Goal: Task Accomplishment & Management: Complete application form

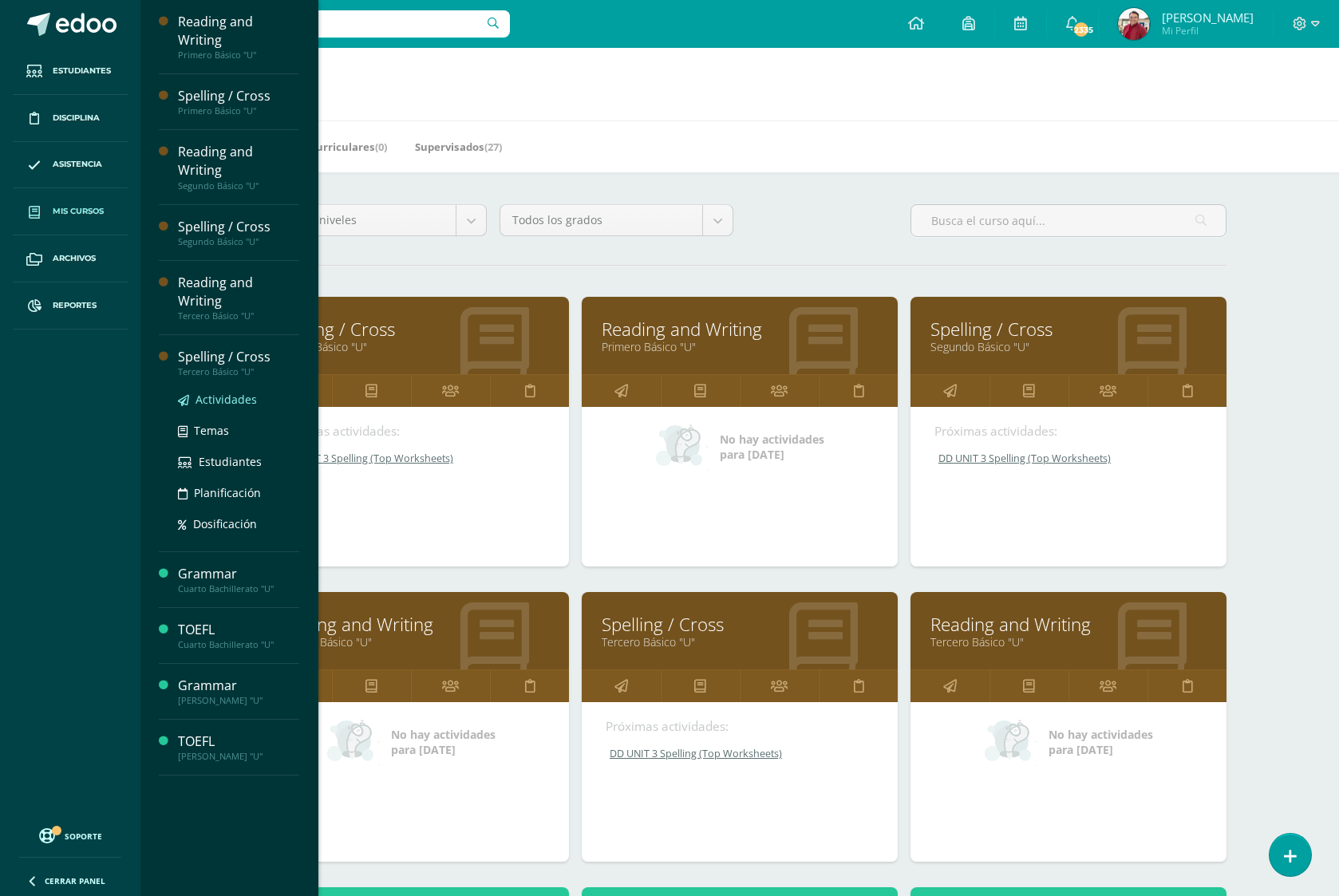
click at [219, 391] on span "Actividades" at bounding box center [226, 399] width 61 height 15
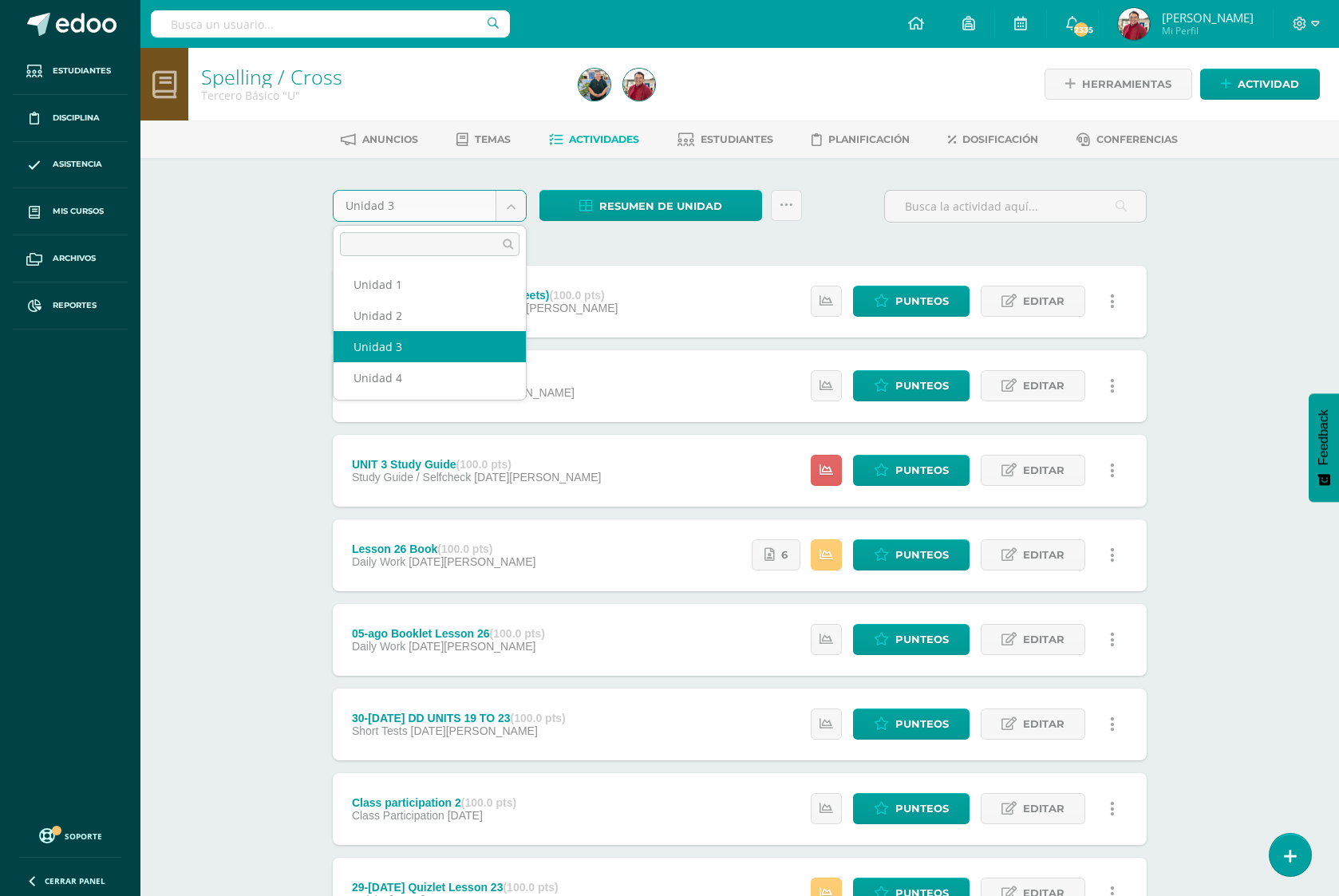
click at [428, 214] on body "Estudiantes Disciplina Asistencia Mis cursos Archivos Reportes Soporte Ayuda Re…" at bounding box center [670, 600] width 1339 height 1199
select select "Unidad 4"
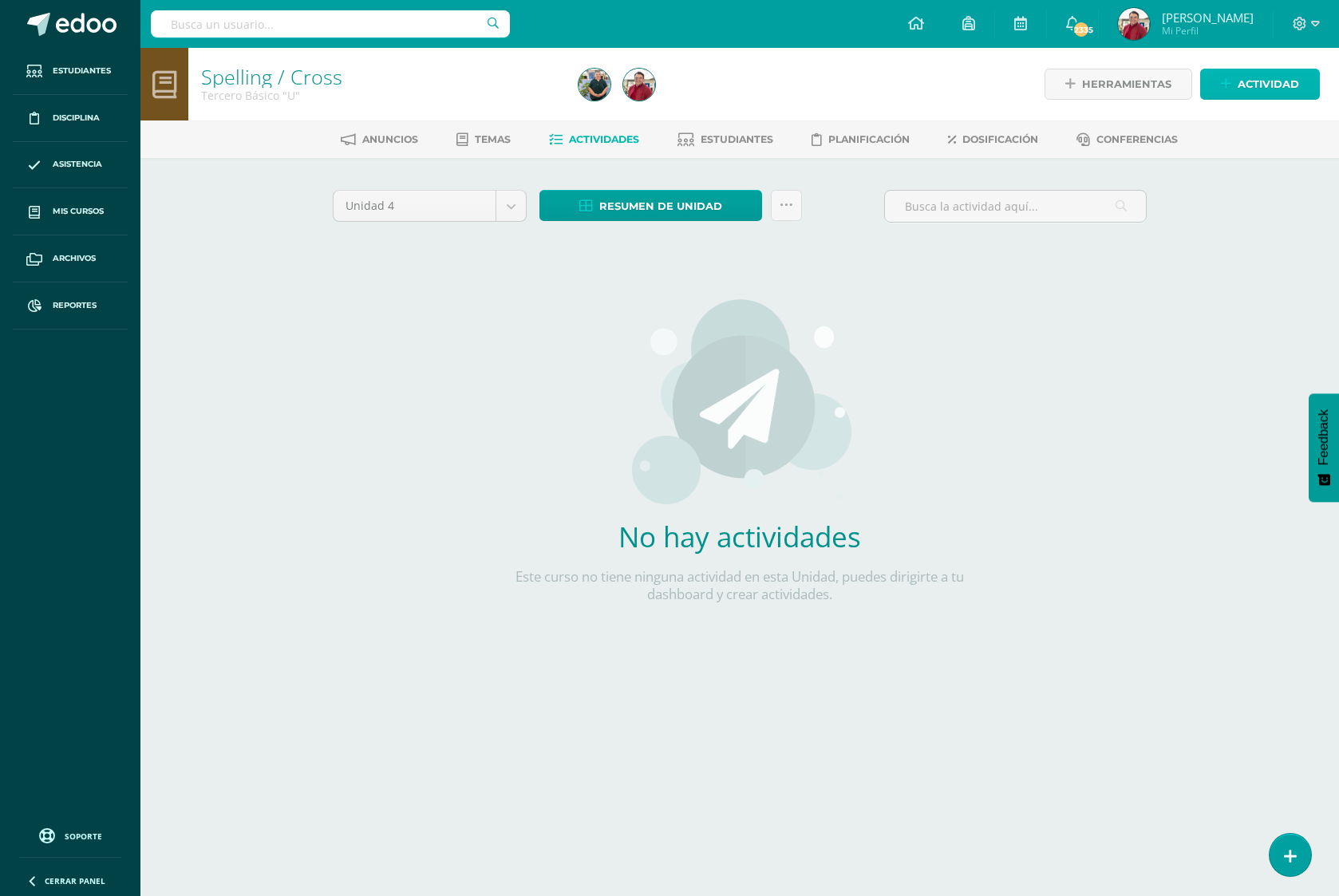
click at [1282, 82] on span "Actividad" at bounding box center [1268, 85] width 61 height 30
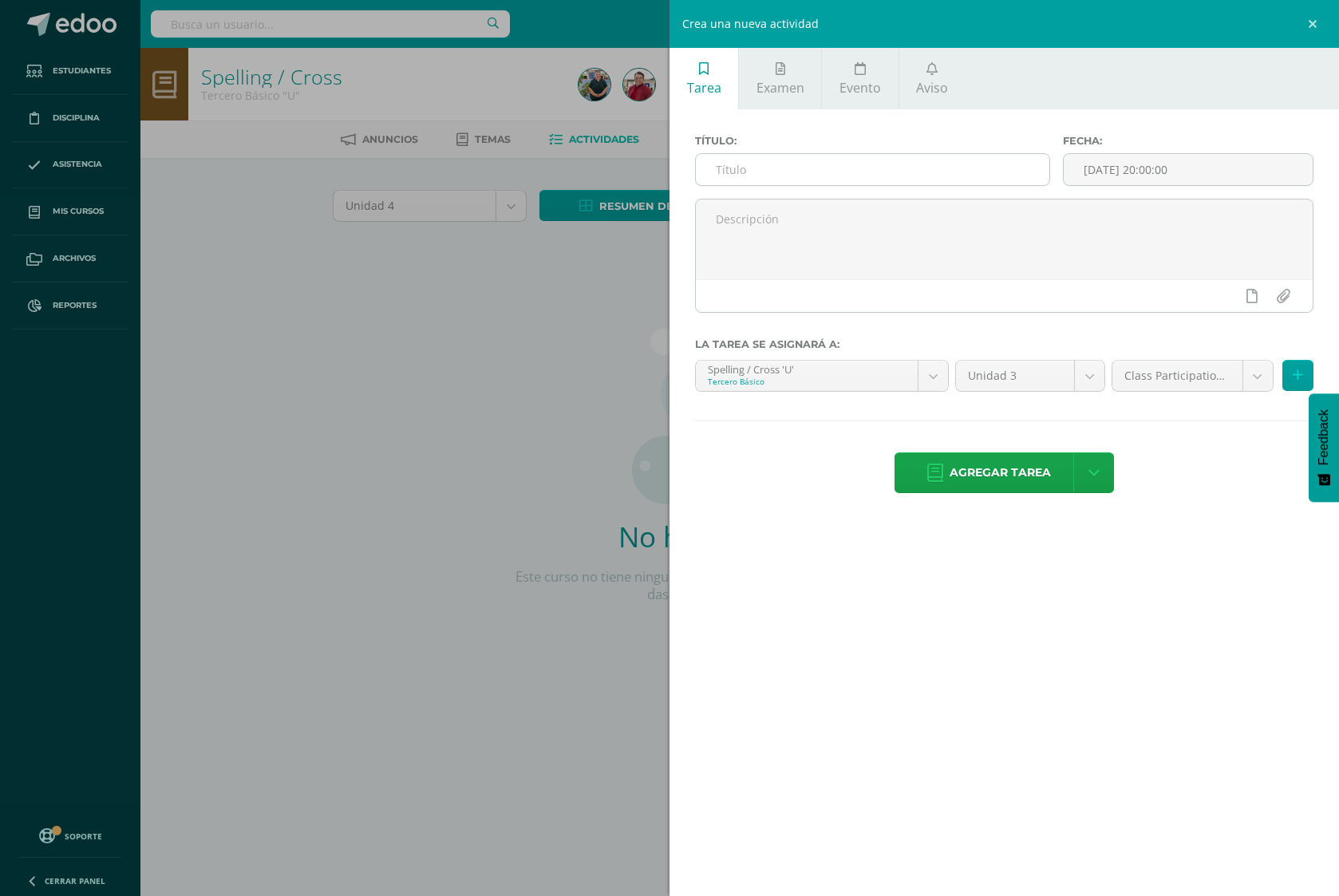
click at [876, 167] on input "text" at bounding box center [872, 169] width 353 height 31
paste input "18-ago Write the sentence (Glasses)"
type input "18-ago Write the sentence (Glasses)"
click at [1130, 171] on input "[DATE] 20:00:00" at bounding box center [1188, 169] width 249 height 31
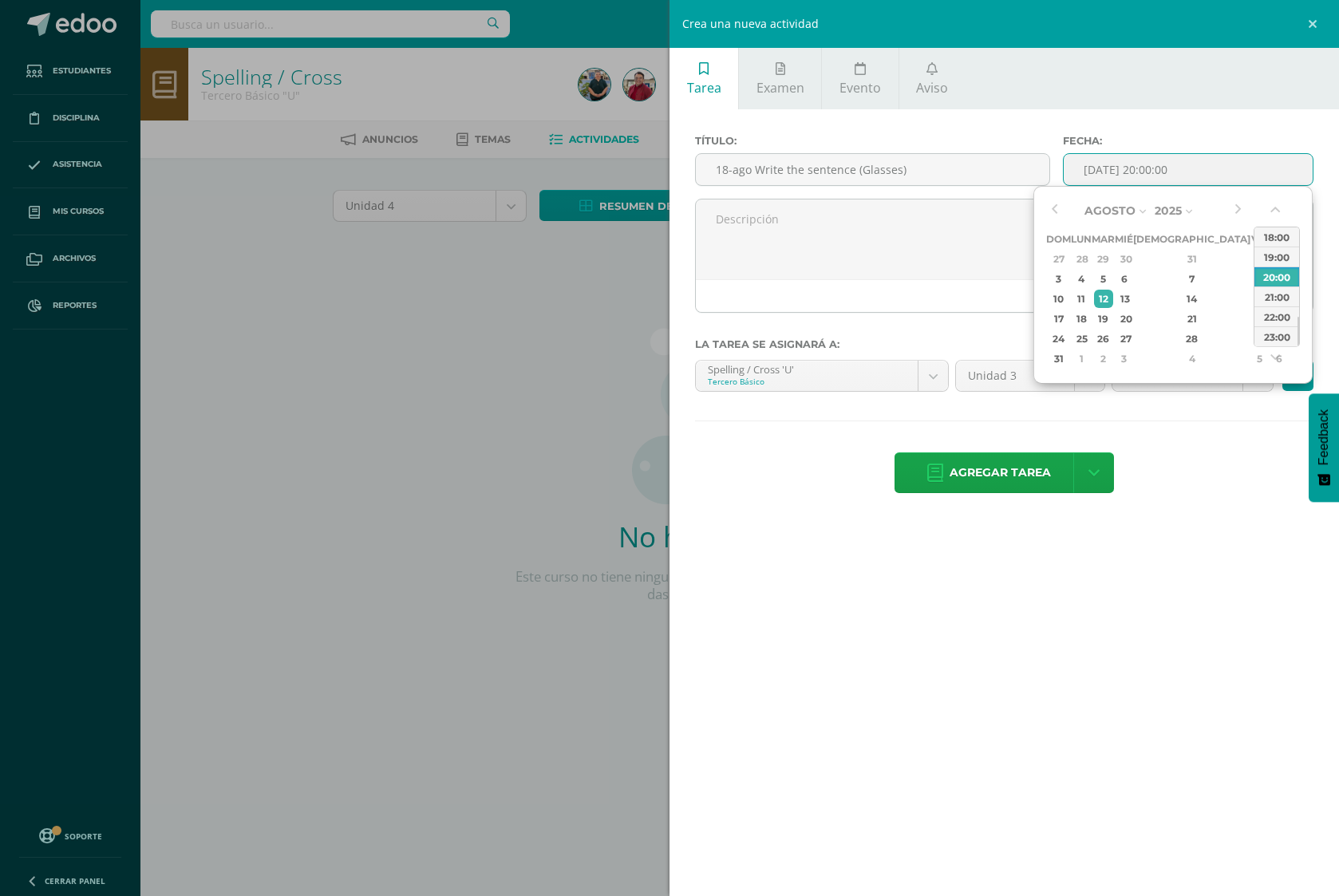
drag, startPoint x: 1086, startPoint y: 317, endPoint x: 1046, endPoint y: 328, distance: 41.5
click at [1086, 317] on div "18" at bounding box center [1081, 319] width 17 height 19
type input "2025-08-18 20:00"
click at [930, 343] on label "La tarea se asignará a:" at bounding box center [1003, 344] width 618 height 12
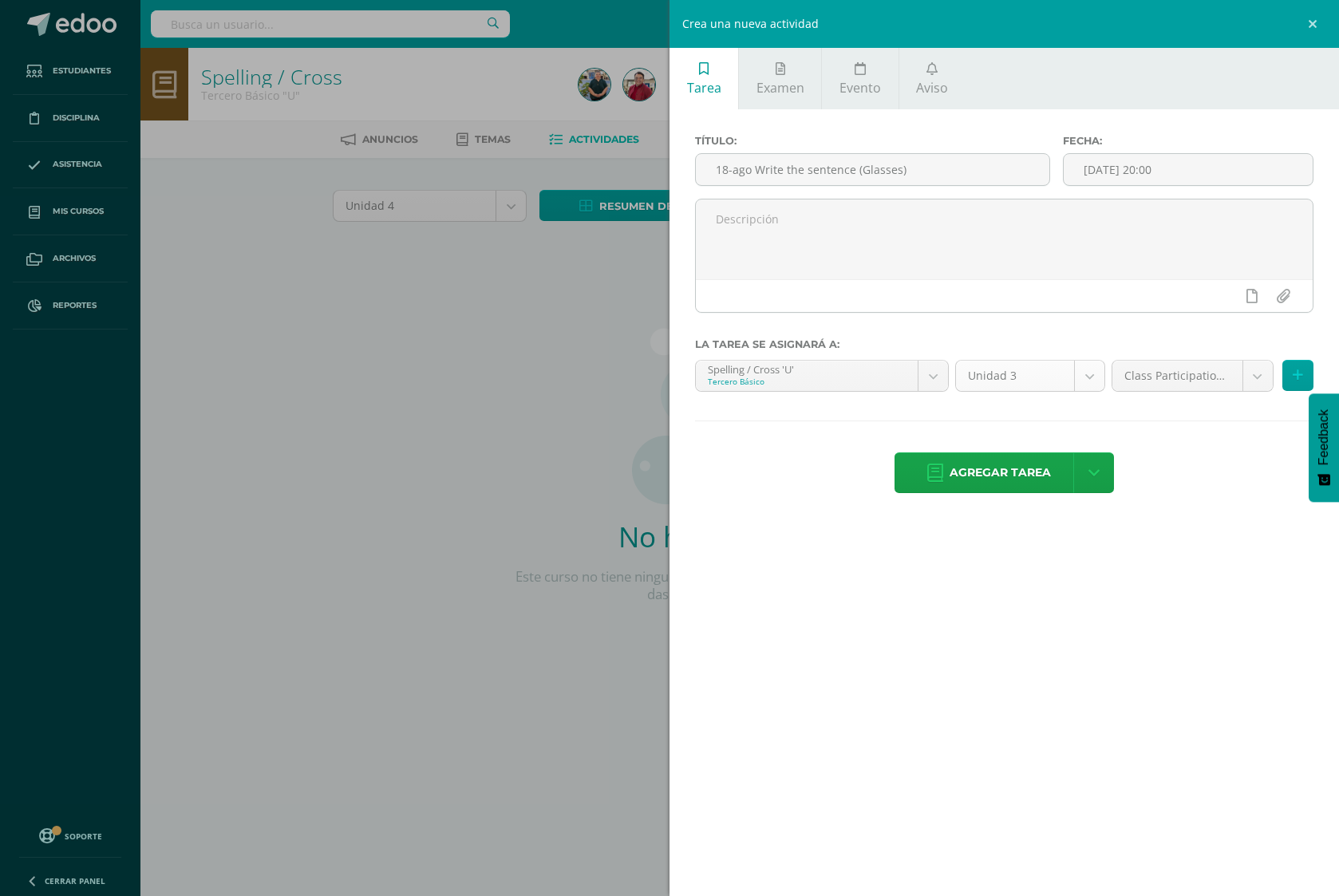
click at [1009, 379] on body "Estudiantes Disciplina Asistencia Mis cursos Archivos Reportes Soporte Ayuda Re…" at bounding box center [670, 342] width 1339 height 685
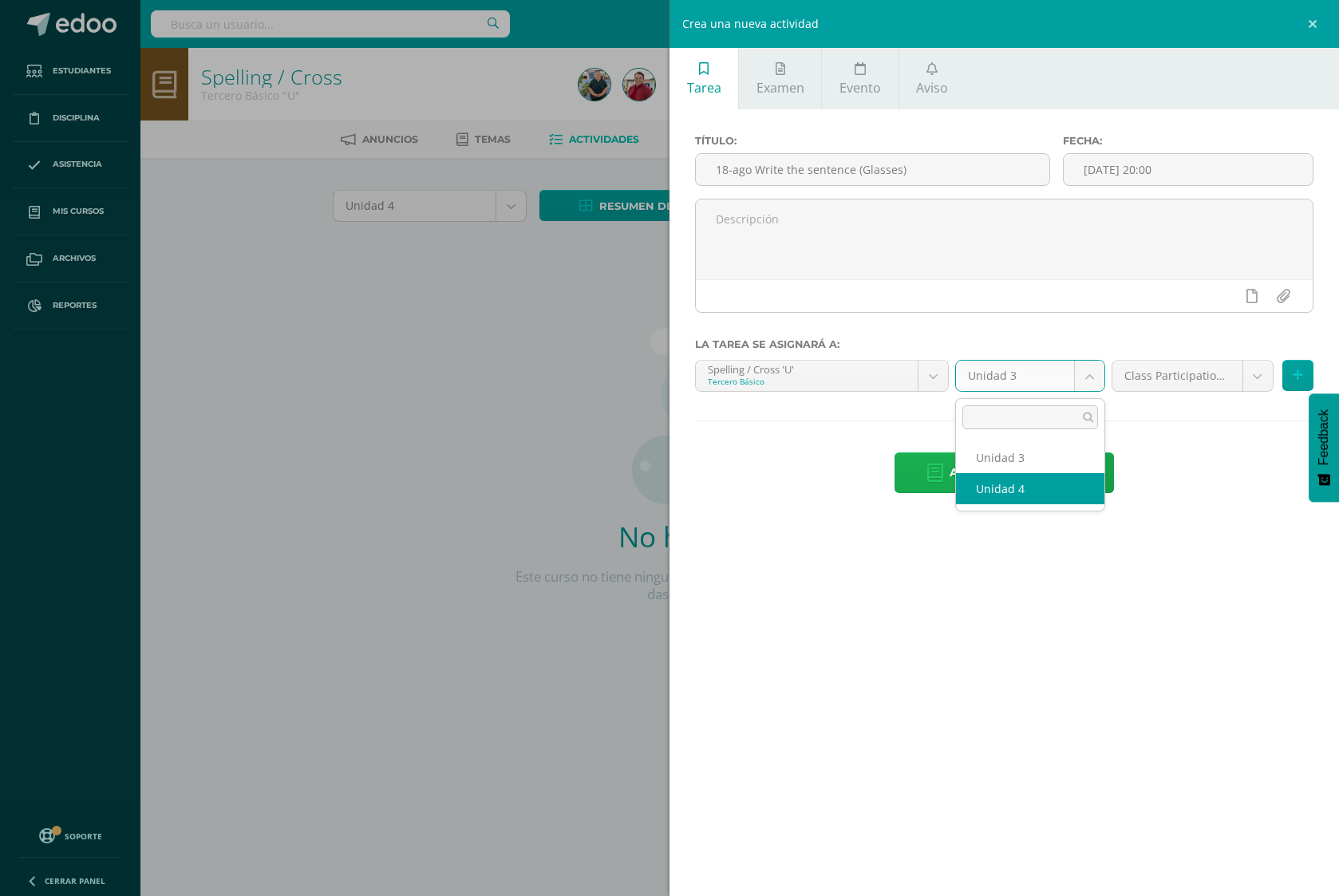
drag, startPoint x: 1008, startPoint y: 486, endPoint x: 1018, endPoint y: 481, distance: 11.2
select select "200719"
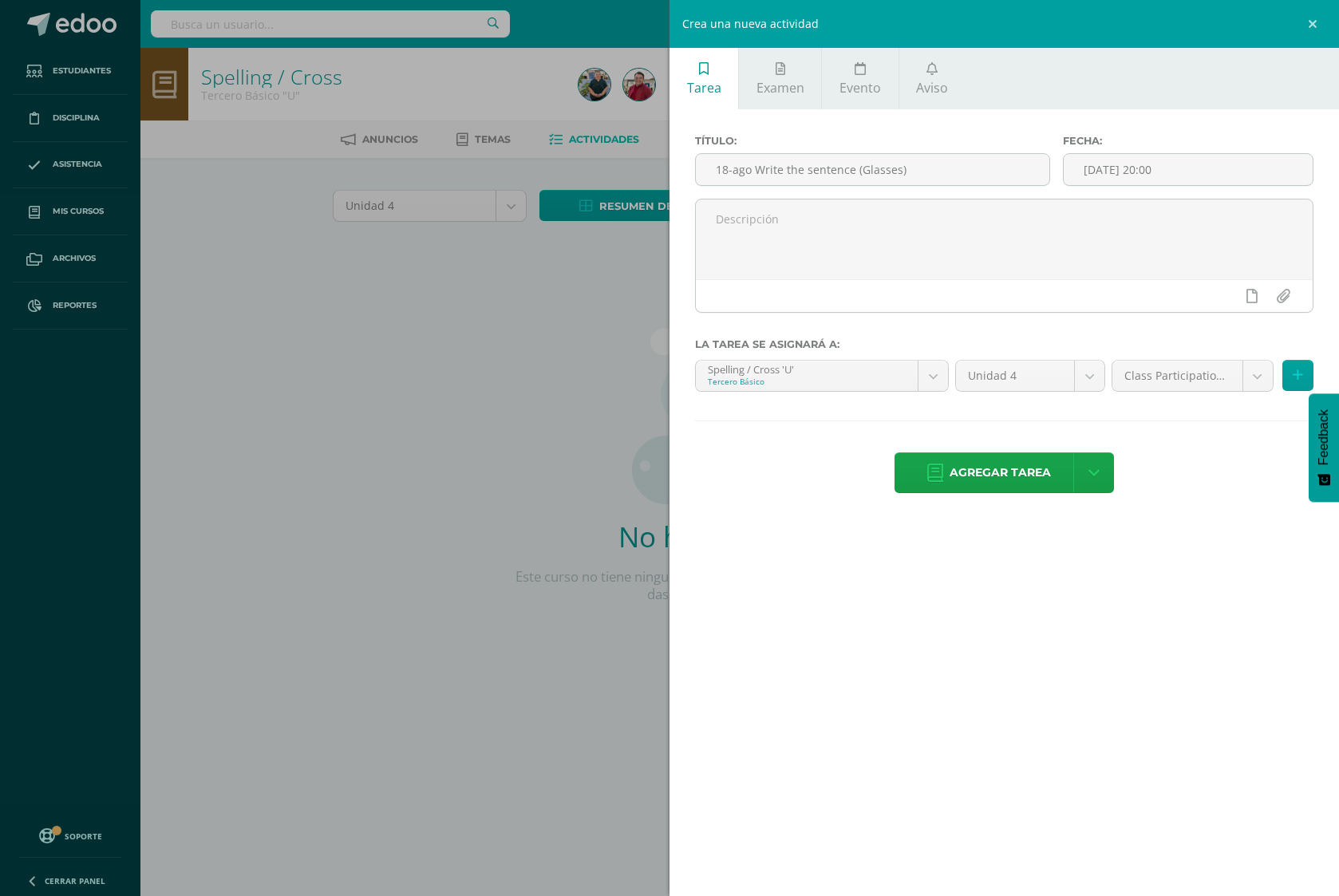
click at [1172, 379] on body "Estudiantes Disciplina Asistencia Mis cursos Archivos Reportes Soporte Ayuda Re…" at bounding box center [670, 342] width 1339 height 685
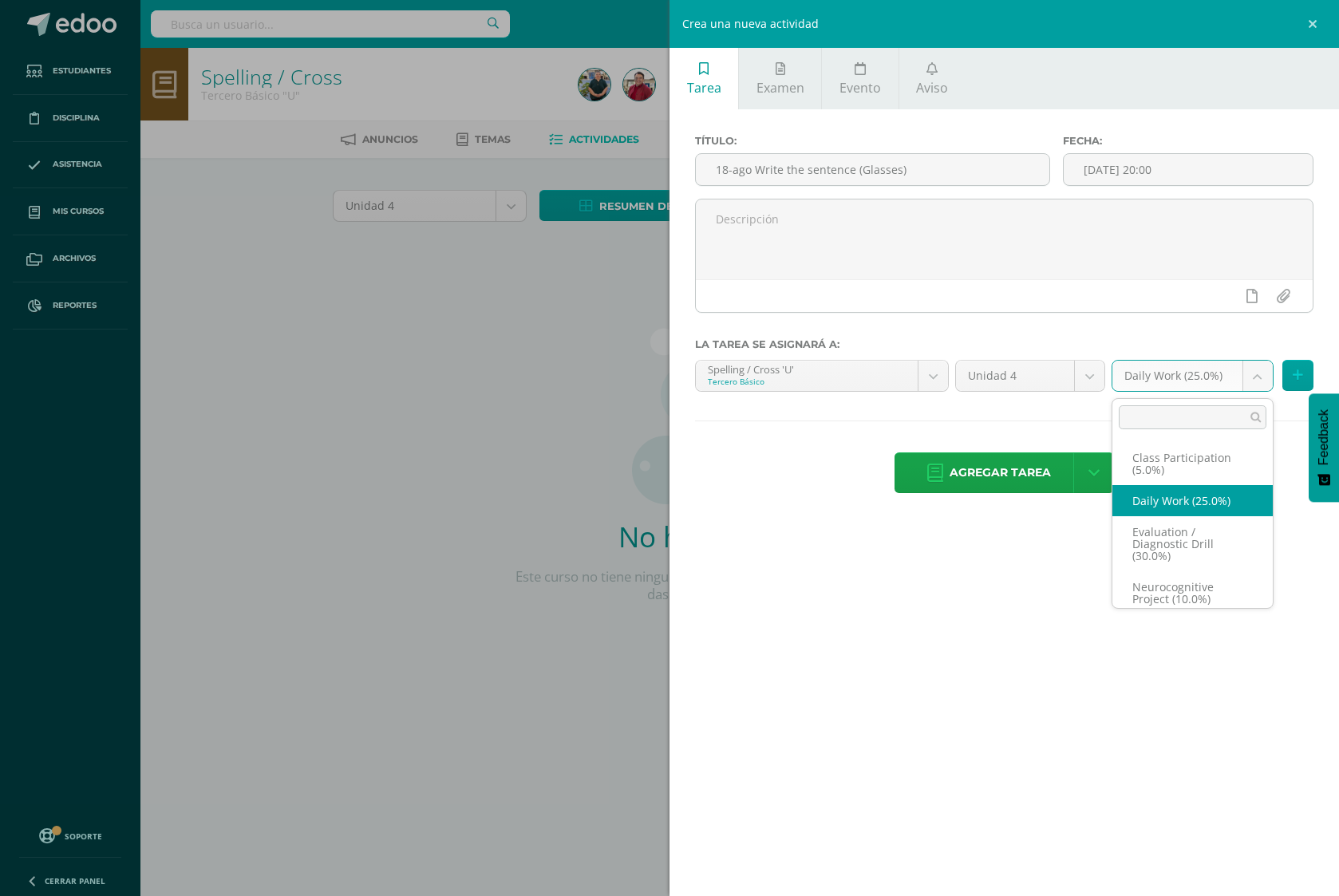
click at [1153, 380] on body "Estudiantes Disciplina Asistencia Mis cursos Archivos Reportes Soporte Ayuda Re…" at bounding box center [670, 342] width 1339 height 685
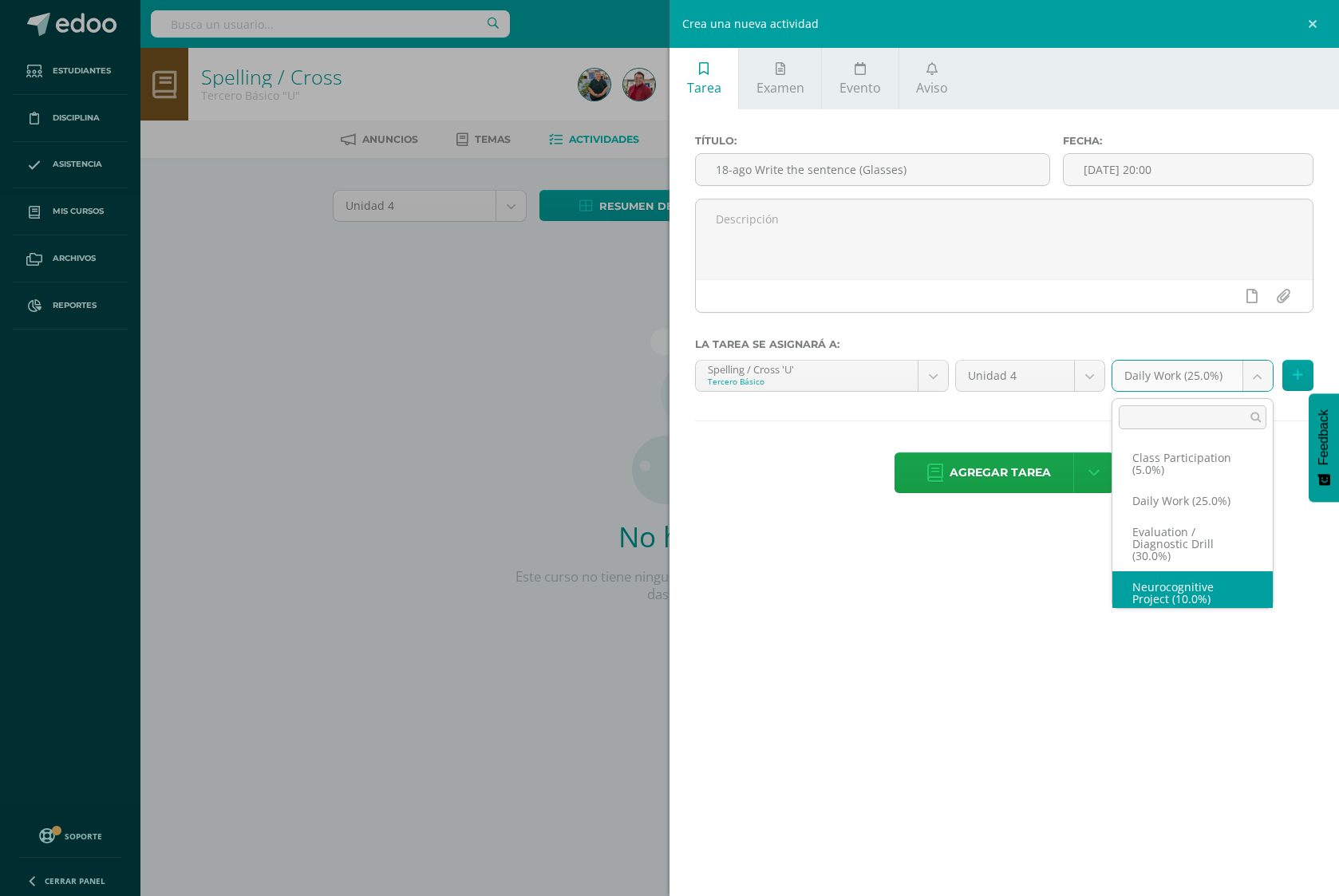
select select "202146"
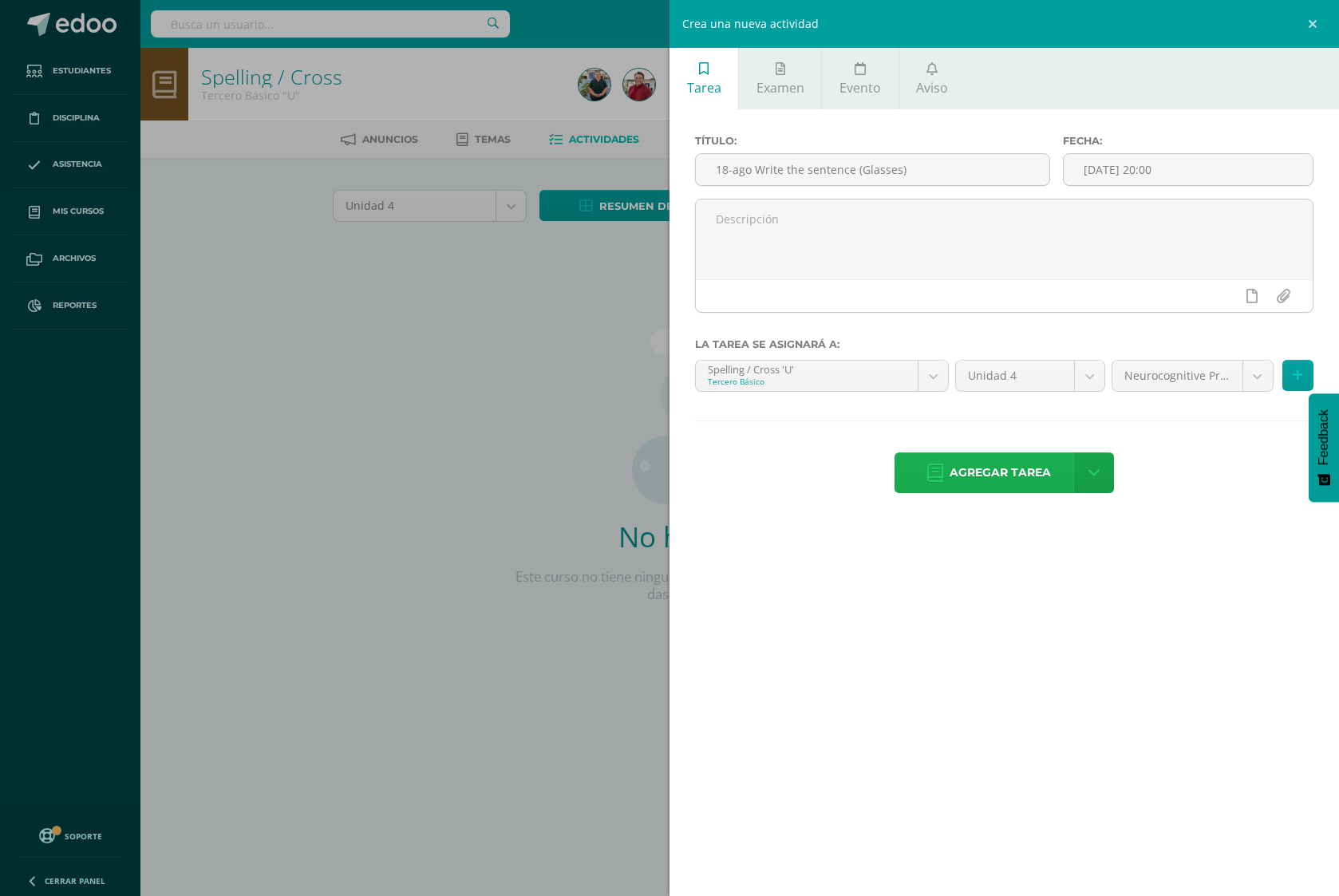
click at [982, 459] on span "Agregar tarea" at bounding box center [1000, 472] width 101 height 39
